Goal: Information Seeking & Learning: Learn about a topic

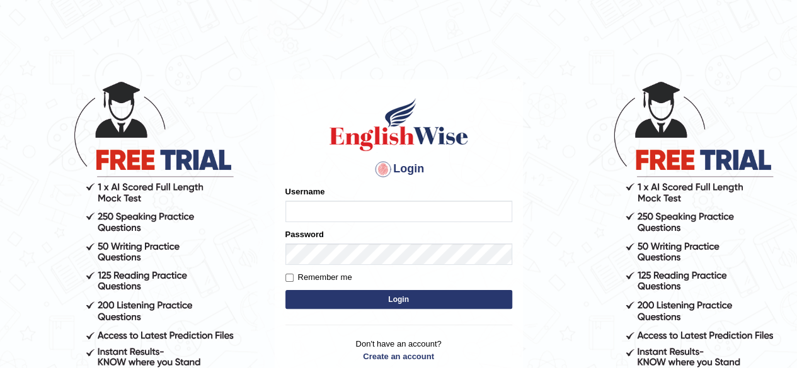
type input "PujaC"
click at [389, 296] on button "Login" at bounding box center [398, 299] width 227 height 19
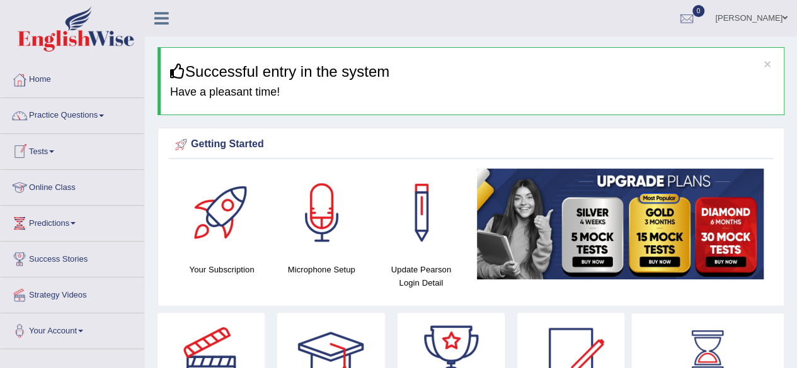
click at [50, 192] on link "Online Class" at bounding box center [73, 185] width 144 height 31
click at [50, 192] on link "Online Class" at bounding box center [71, 185] width 140 height 31
click at [53, 182] on link "Online Class" at bounding box center [73, 185] width 144 height 31
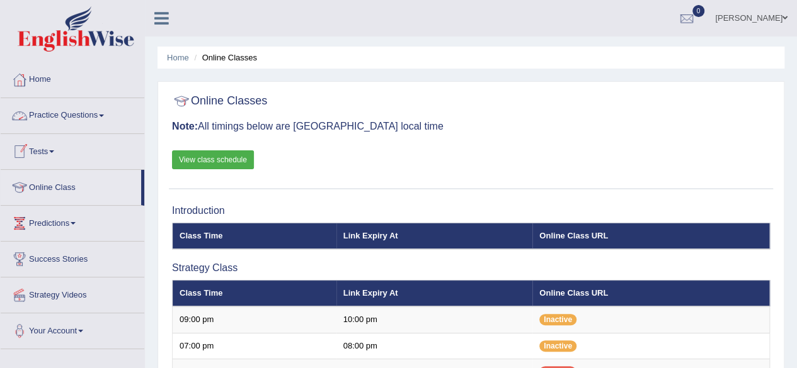
click at [89, 117] on link "Practice Questions" at bounding box center [73, 113] width 144 height 31
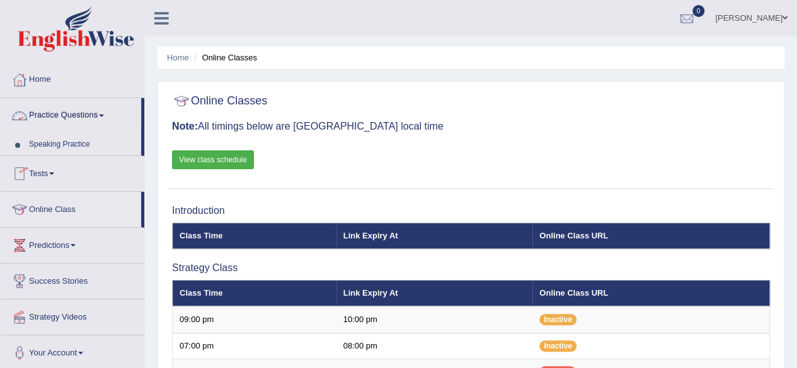
click at [89, 117] on link "Practice Questions" at bounding box center [71, 113] width 140 height 31
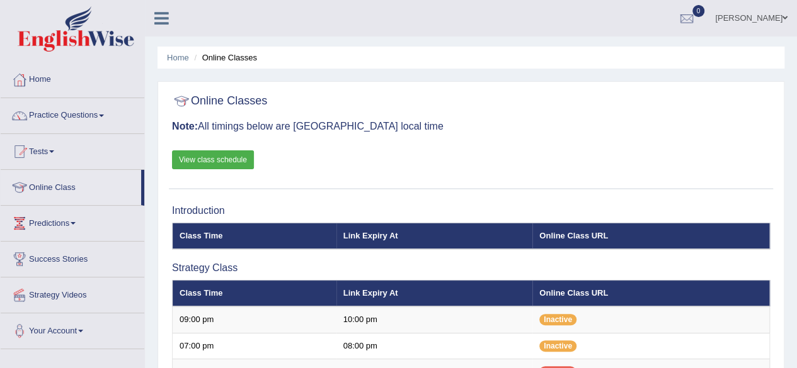
click at [89, 117] on link "Practice Questions" at bounding box center [73, 113] width 144 height 31
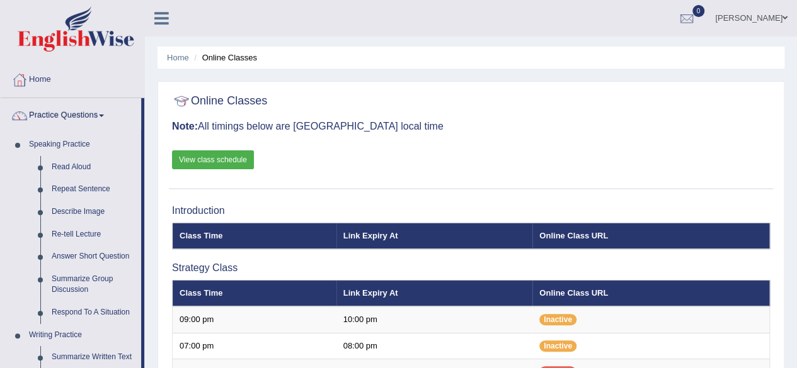
drag, startPoint x: 451, startPoint y: 219, endPoint x: 708, endPoint y: 217, distance: 256.9
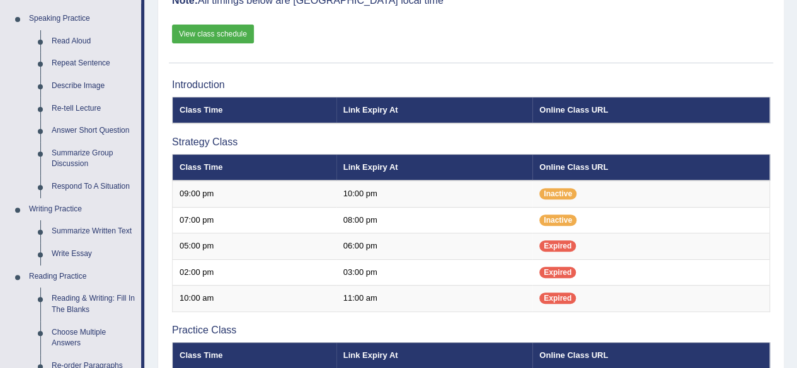
scroll to position [151, 0]
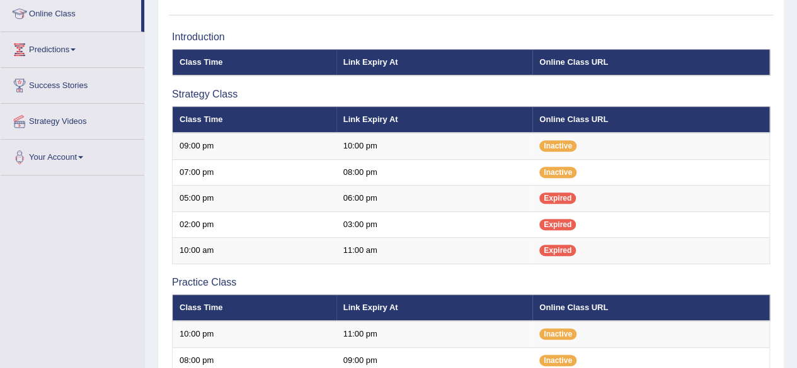
scroll to position [151, 0]
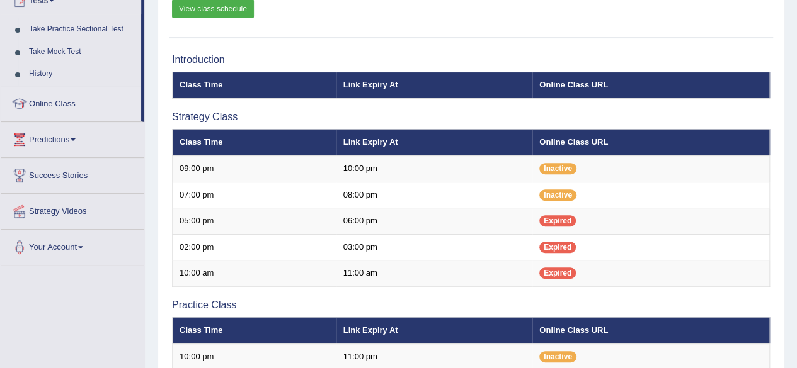
click at [72, 173] on link "Success Stories" at bounding box center [73, 173] width 144 height 31
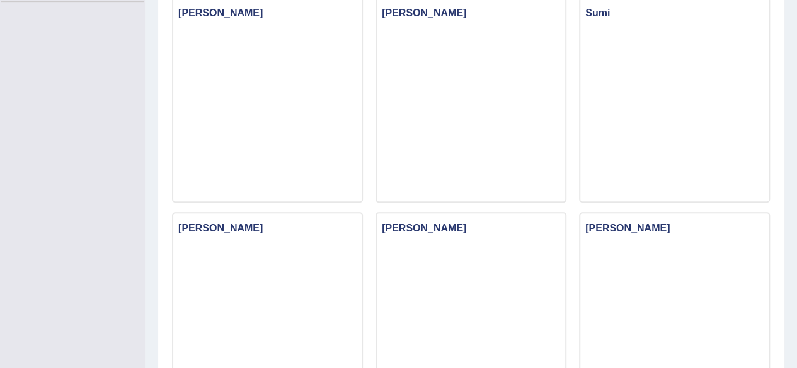
scroll to position [25, 0]
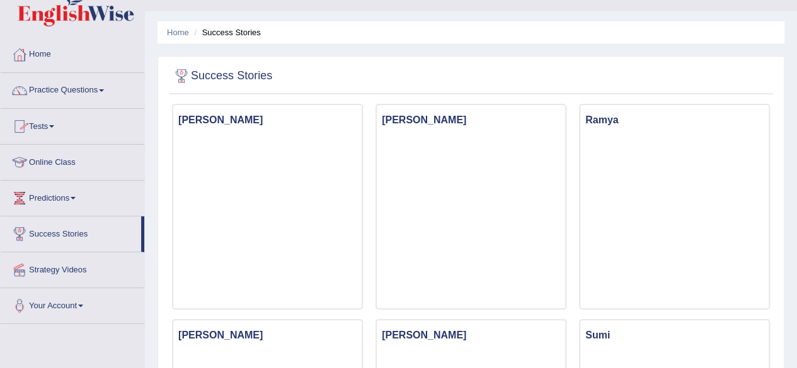
click at [143, 149] on link "Online Class" at bounding box center [73, 160] width 144 height 31
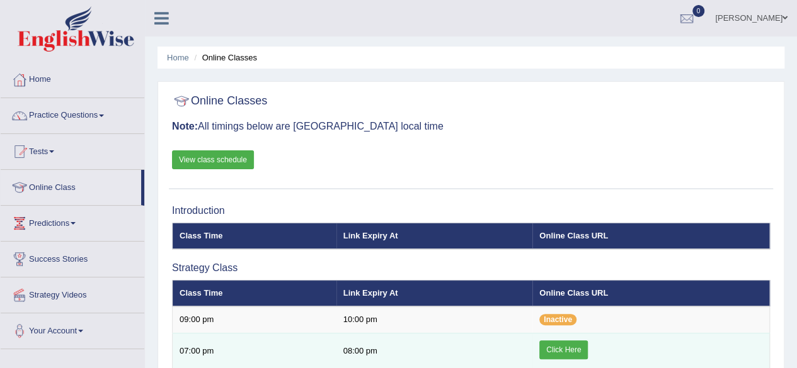
click at [559, 347] on link "Click Here" at bounding box center [563, 350] width 48 height 19
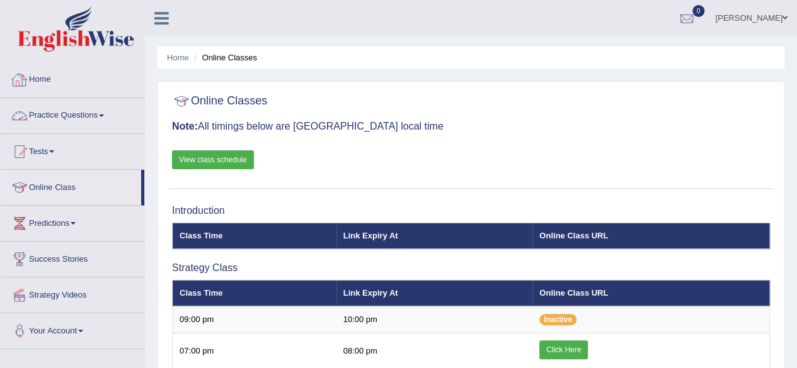
click at [102, 120] on link "Practice Questions" at bounding box center [73, 113] width 144 height 31
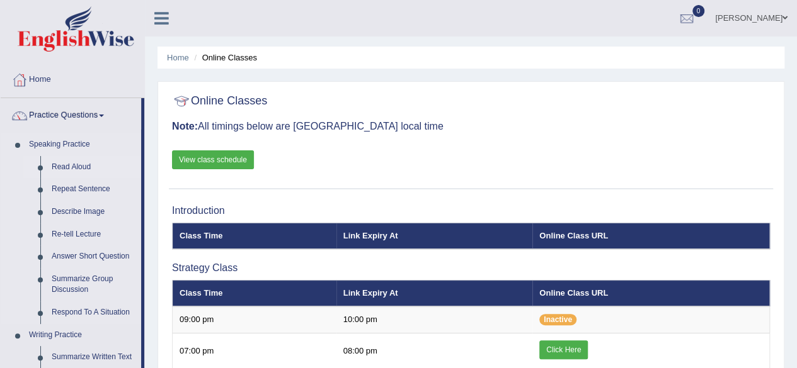
click at [74, 162] on link "Read Aloud" at bounding box center [93, 167] width 95 height 23
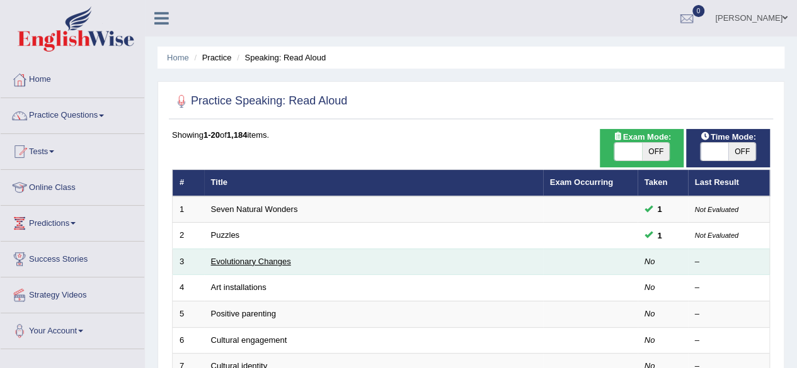
click at [248, 263] on link "Evolutionary Changes" at bounding box center [251, 261] width 80 height 9
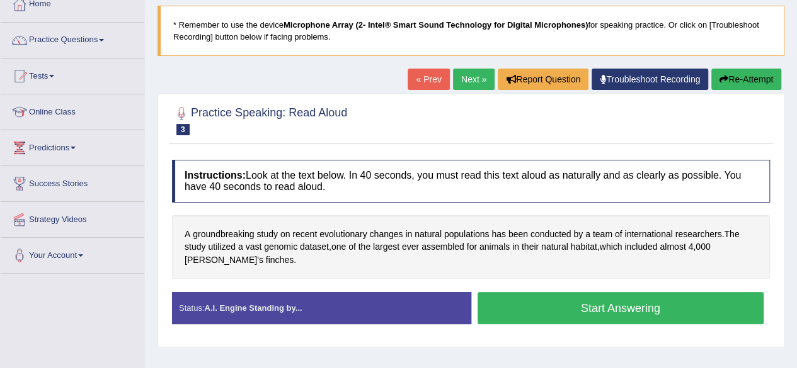
scroll to position [101, 0]
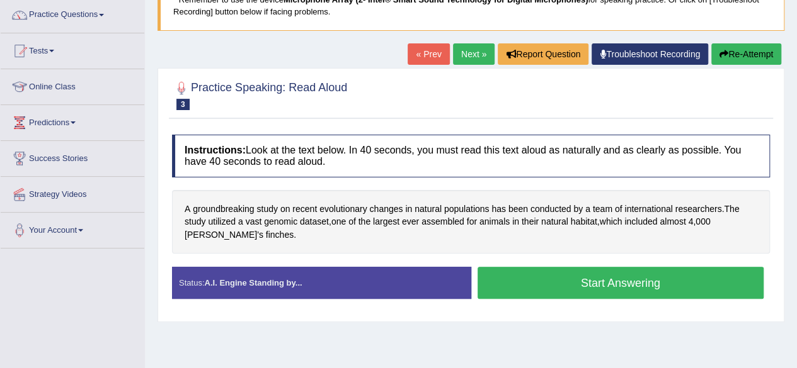
click at [623, 273] on button "Start Answering" at bounding box center [620, 283] width 287 height 32
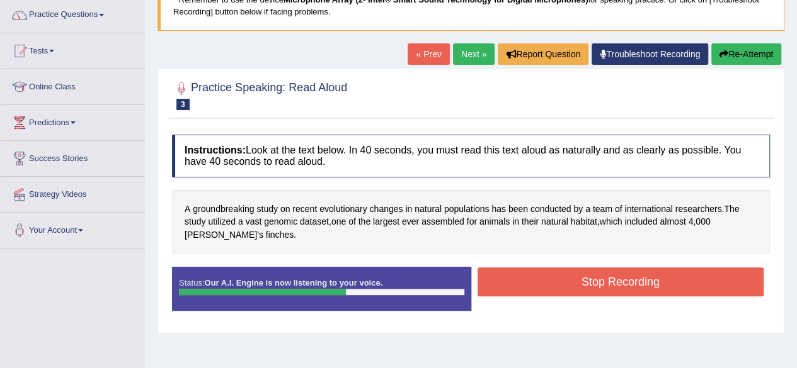
click at [623, 273] on button "Stop Recording" at bounding box center [620, 282] width 287 height 29
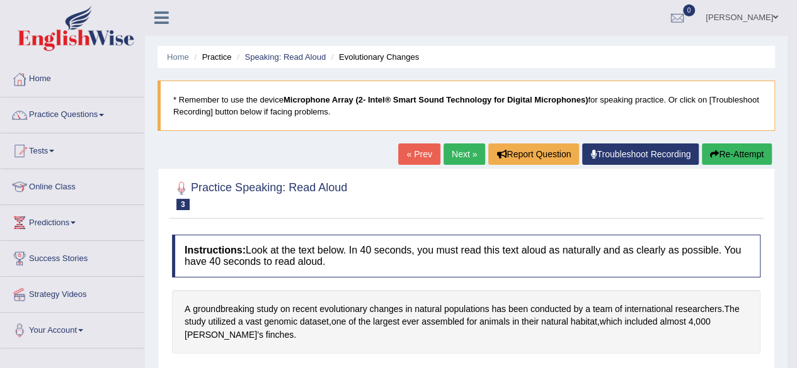
scroll to position [0, 0]
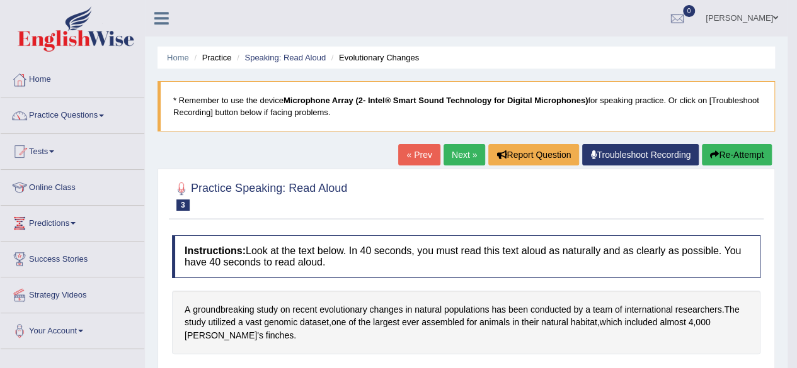
click at [467, 153] on link "Next »" at bounding box center [464, 154] width 42 height 21
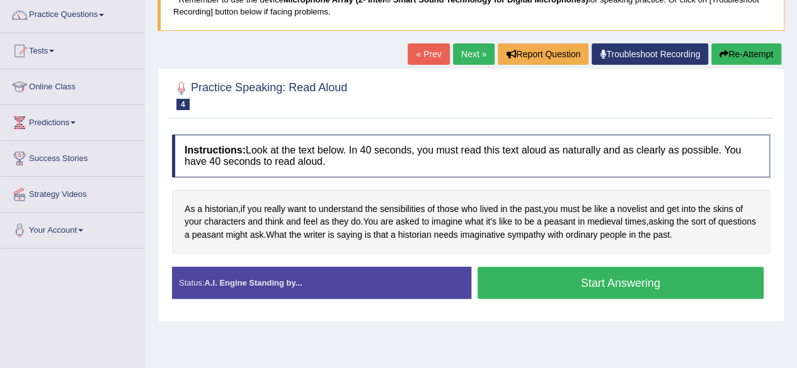
click at [573, 280] on button "Start Answering" at bounding box center [620, 283] width 287 height 32
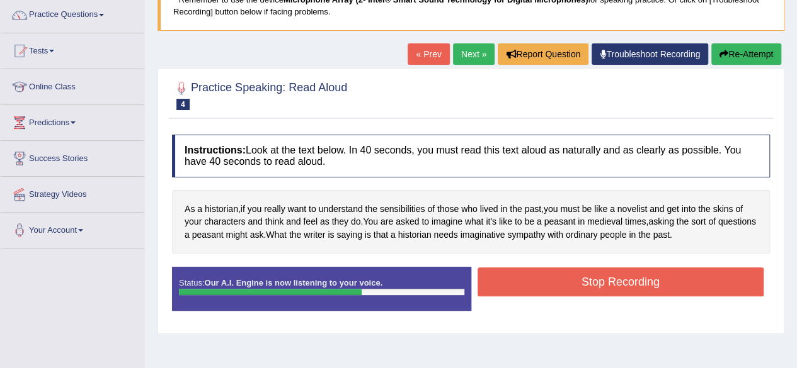
click at [573, 280] on button "Stop Recording" at bounding box center [620, 282] width 287 height 29
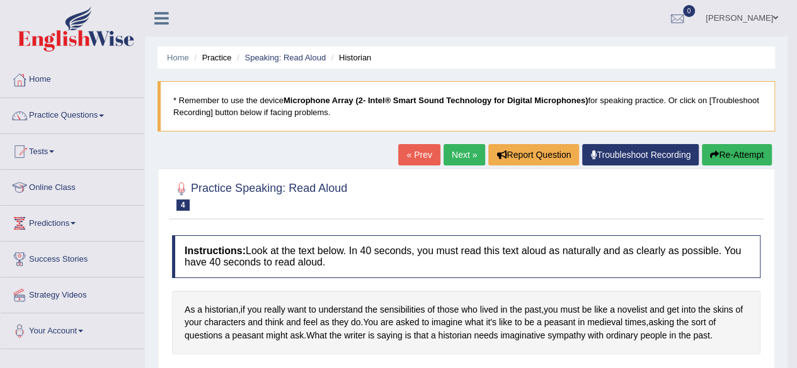
click at [460, 152] on link "Next »" at bounding box center [464, 154] width 42 height 21
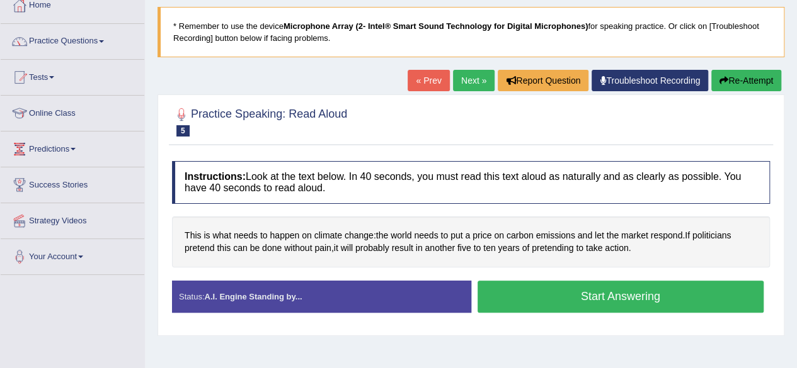
scroll to position [76, 0]
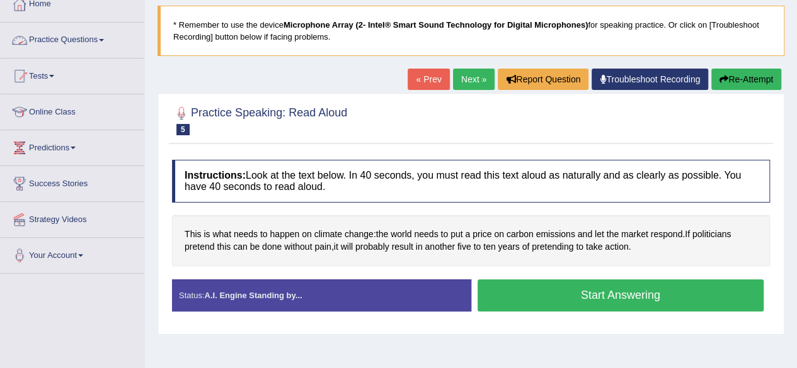
click at [89, 42] on link "Practice Questions" at bounding box center [73, 38] width 144 height 31
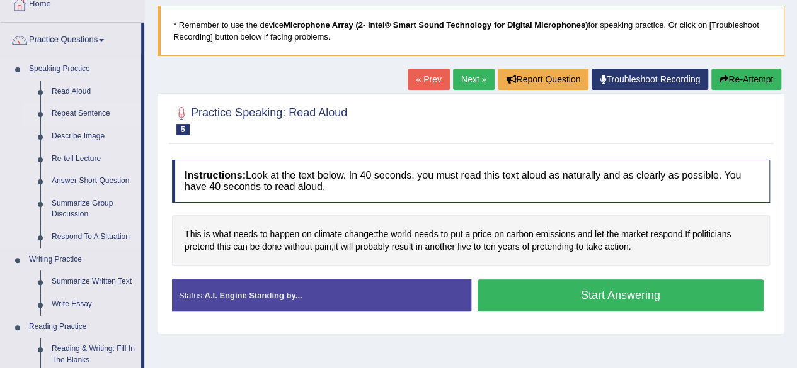
click at [79, 112] on link "Repeat Sentence" at bounding box center [93, 114] width 95 height 23
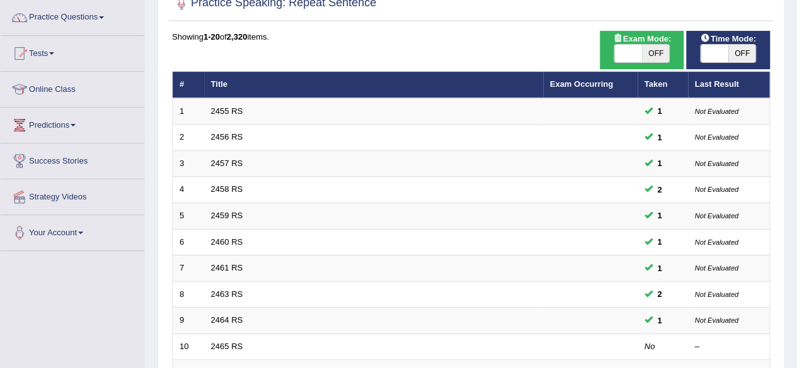
scroll to position [101, 0]
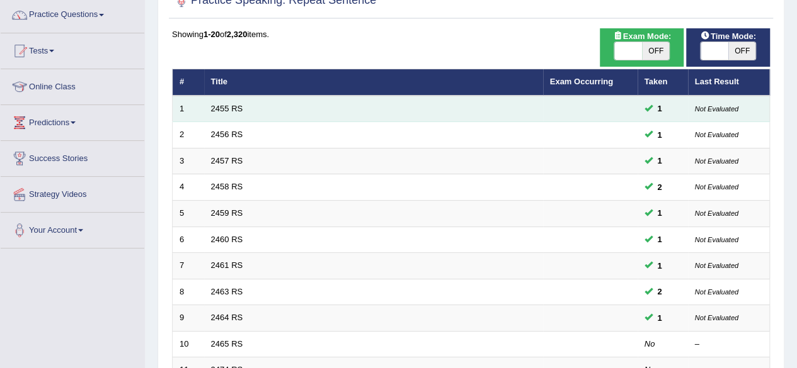
click at [270, 111] on td "2455 RS" at bounding box center [373, 109] width 339 height 26
click at [234, 105] on link "2455 RS" at bounding box center [227, 108] width 32 height 9
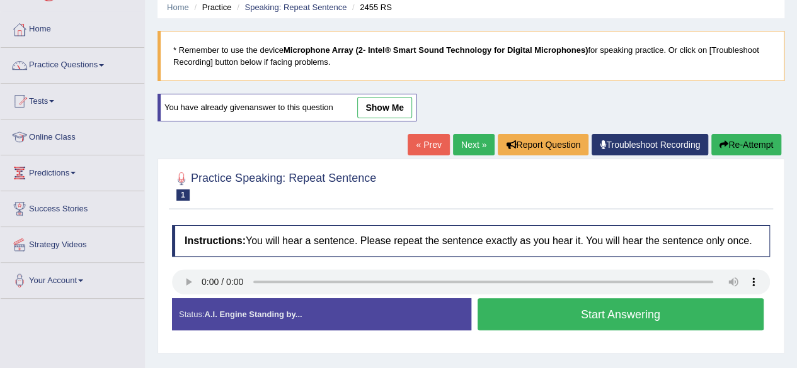
scroll to position [76, 0]
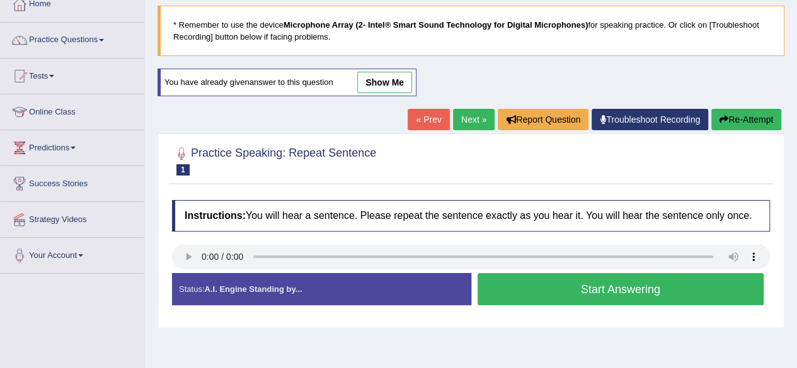
click at [179, 343] on div "Home Practice Speaking: Repeat Sentence 2455 RS * Remember to use the device Mi…" at bounding box center [471, 239] width 652 height 630
click at [562, 281] on button "Start Answering" at bounding box center [620, 289] width 287 height 32
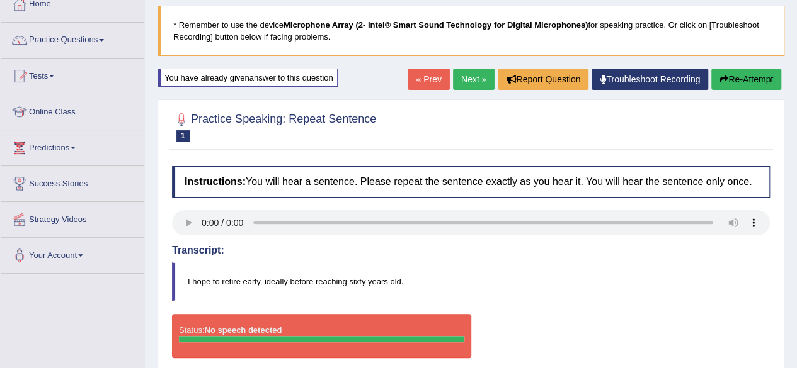
click at [428, 76] on link "« Prev" at bounding box center [428, 79] width 42 height 21
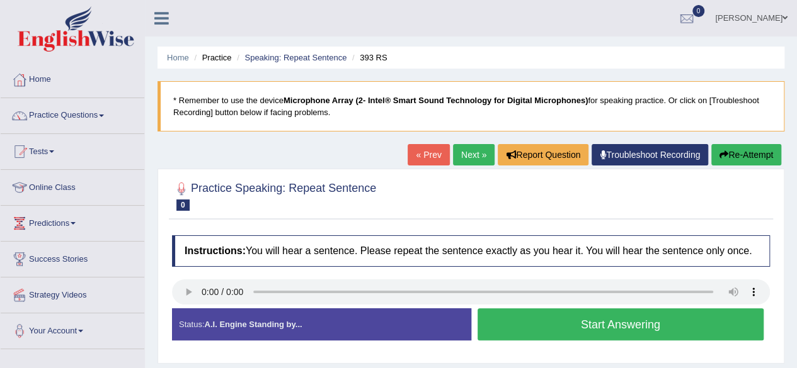
click at [645, 323] on button "Start Answering" at bounding box center [620, 325] width 287 height 32
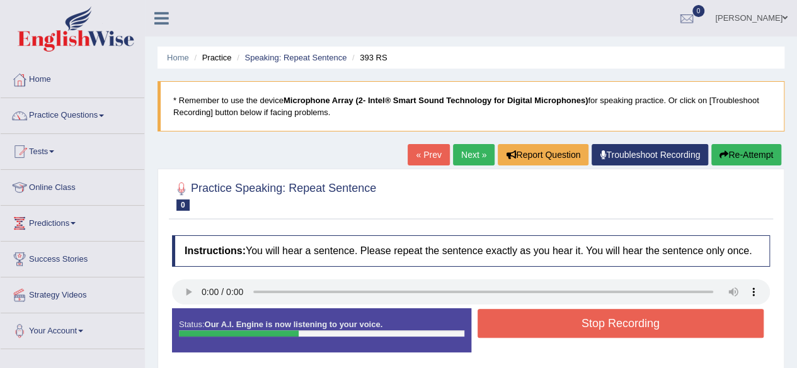
click at [645, 323] on button "Stop Recording" at bounding box center [620, 323] width 287 height 29
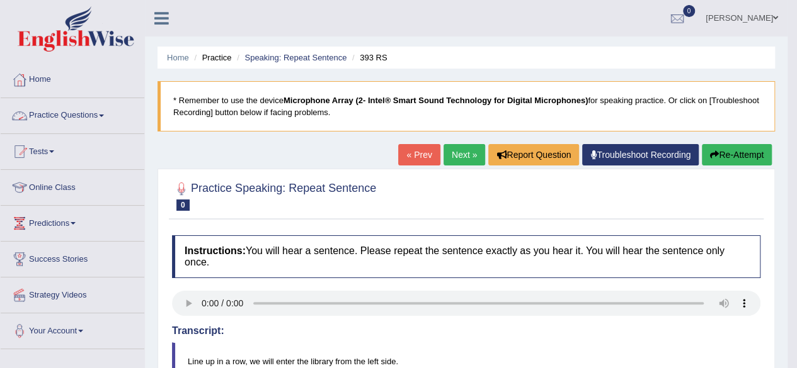
click at [104, 115] on span at bounding box center [101, 116] width 5 height 3
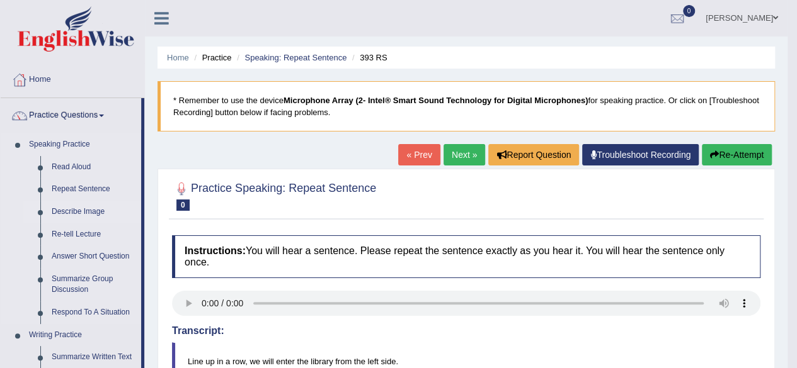
click at [71, 212] on link "Describe Image" at bounding box center [93, 212] width 95 height 23
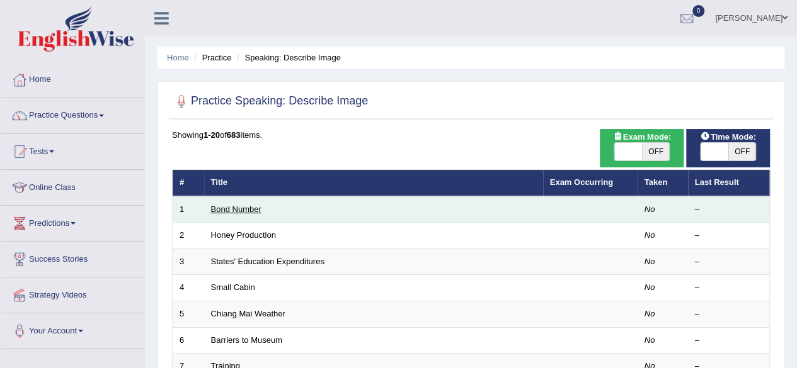
click at [234, 209] on link "Bond Number" at bounding box center [236, 209] width 50 height 9
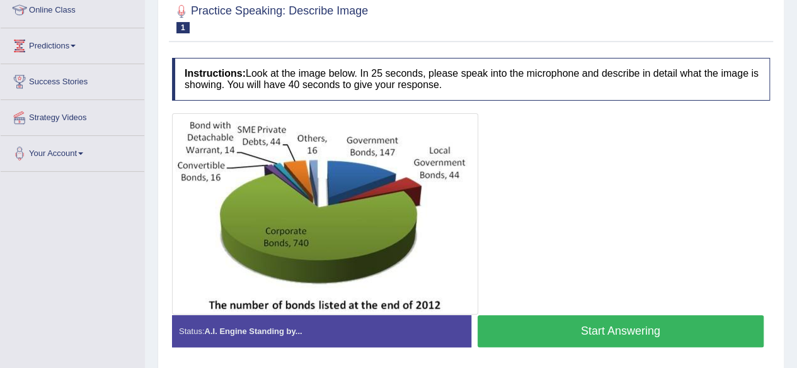
scroll to position [176, 0]
